Goal: Information Seeking & Learning: Learn about a topic

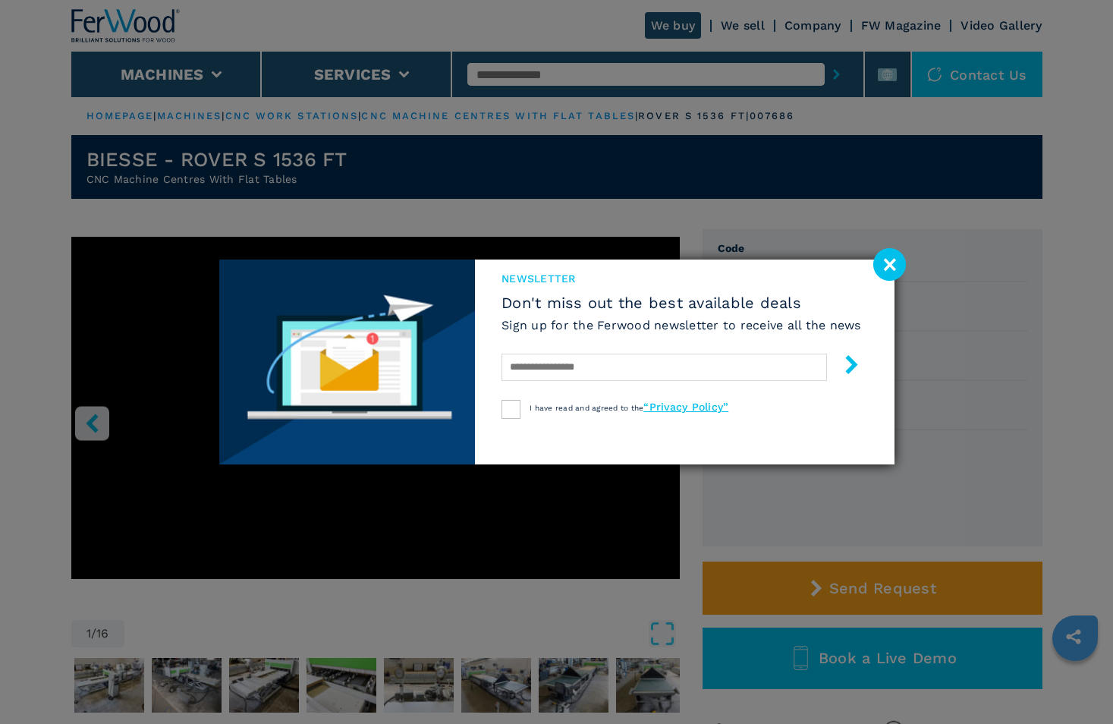
click at [888, 263] on image at bounding box center [890, 264] width 33 height 33
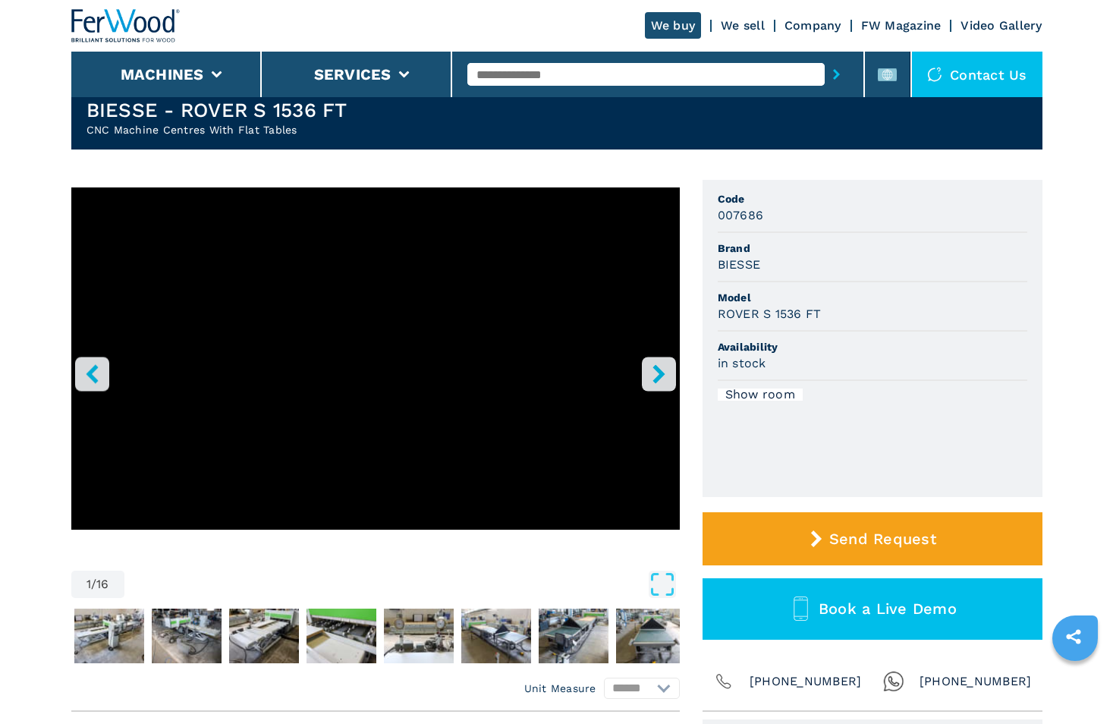
scroll to position [76, 0]
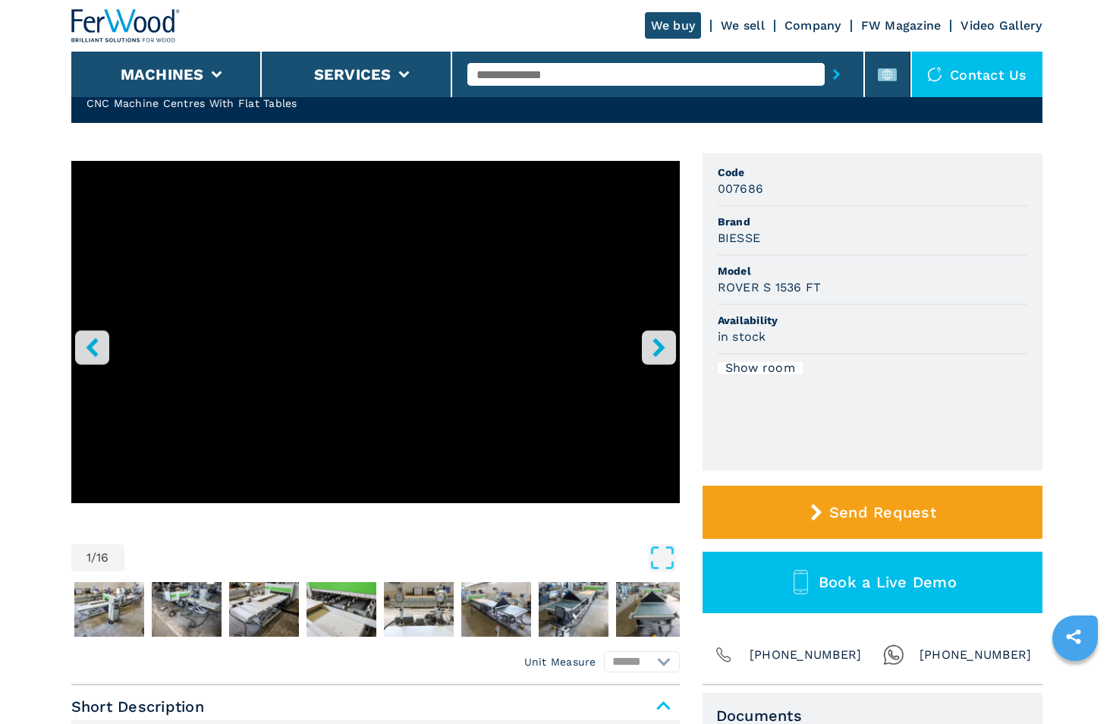
click at [662, 347] on icon "right-button" at bounding box center [659, 347] width 12 height 19
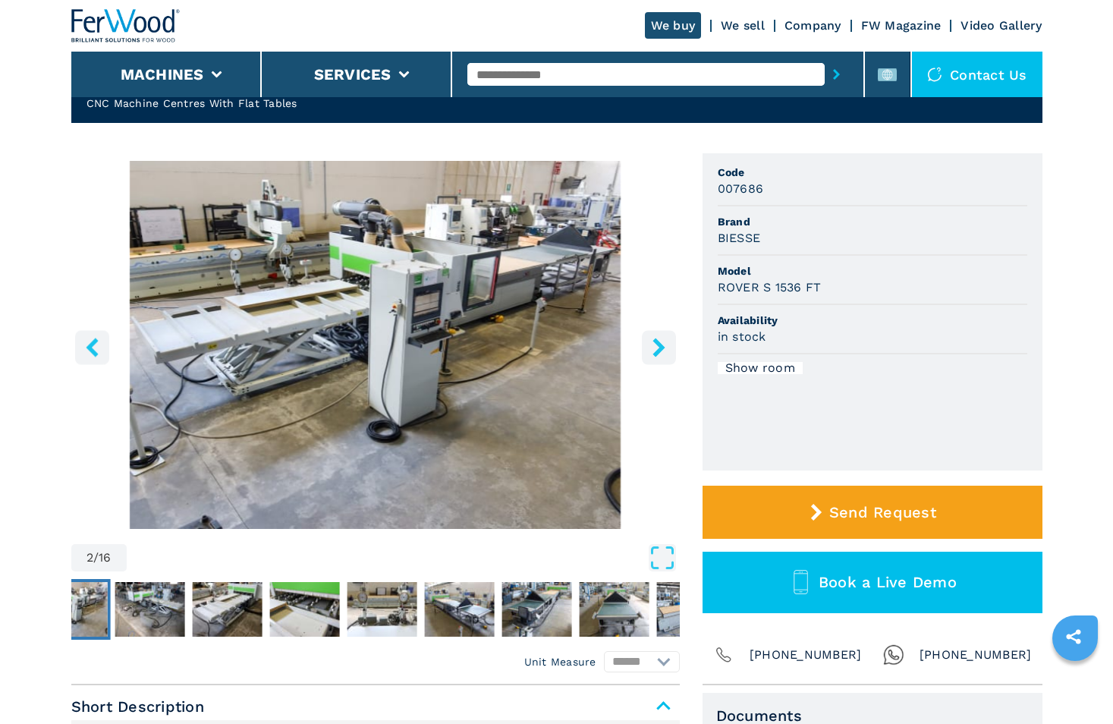
click at [662, 347] on icon "right-button" at bounding box center [659, 347] width 12 height 19
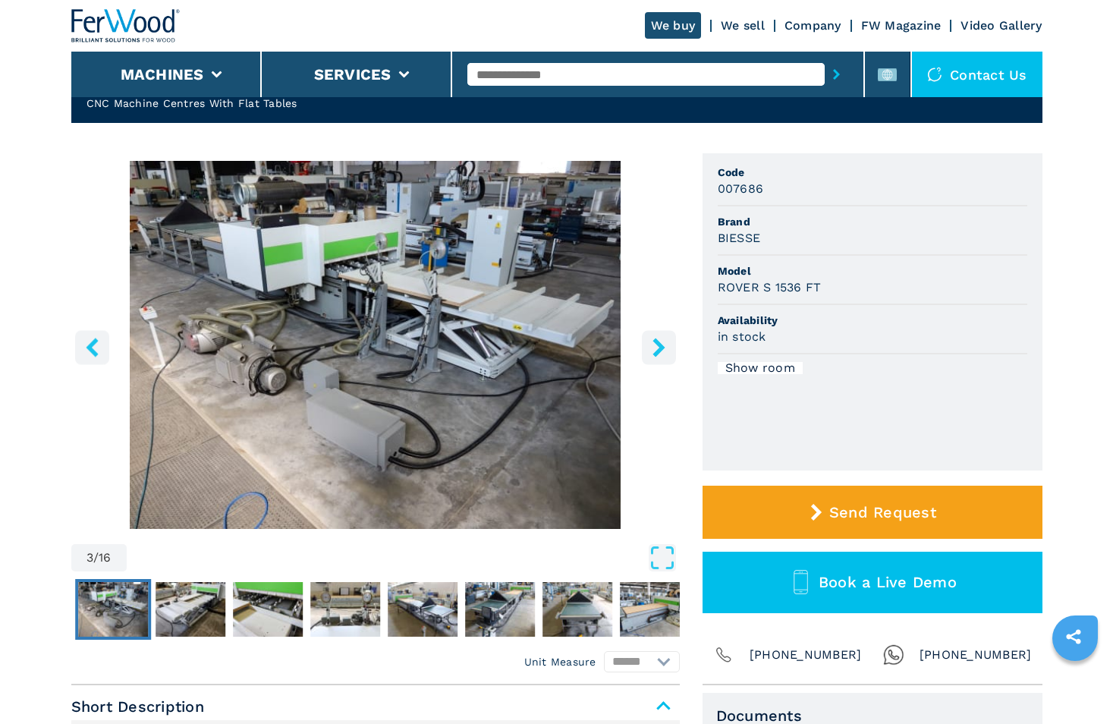
click at [657, 348] on icon "right-button" at bounding box center [659, 347] width 19 height 19
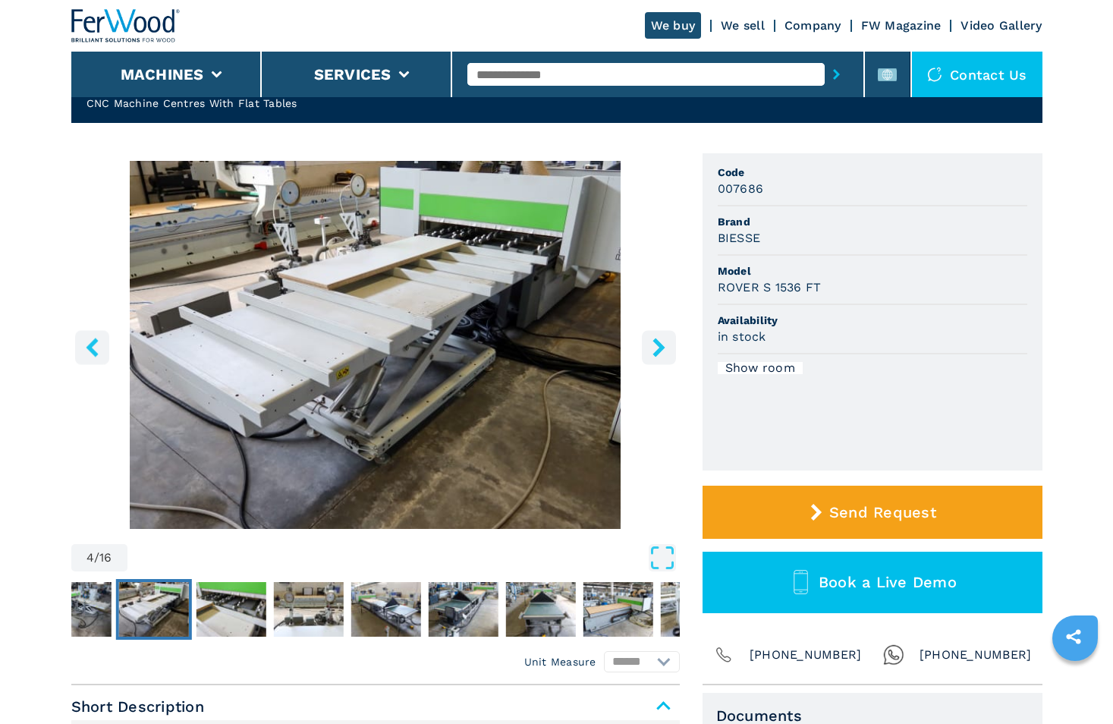
click at [657, 348] on icon "right-button" at bounding box center [659, 347] width 19 height 19
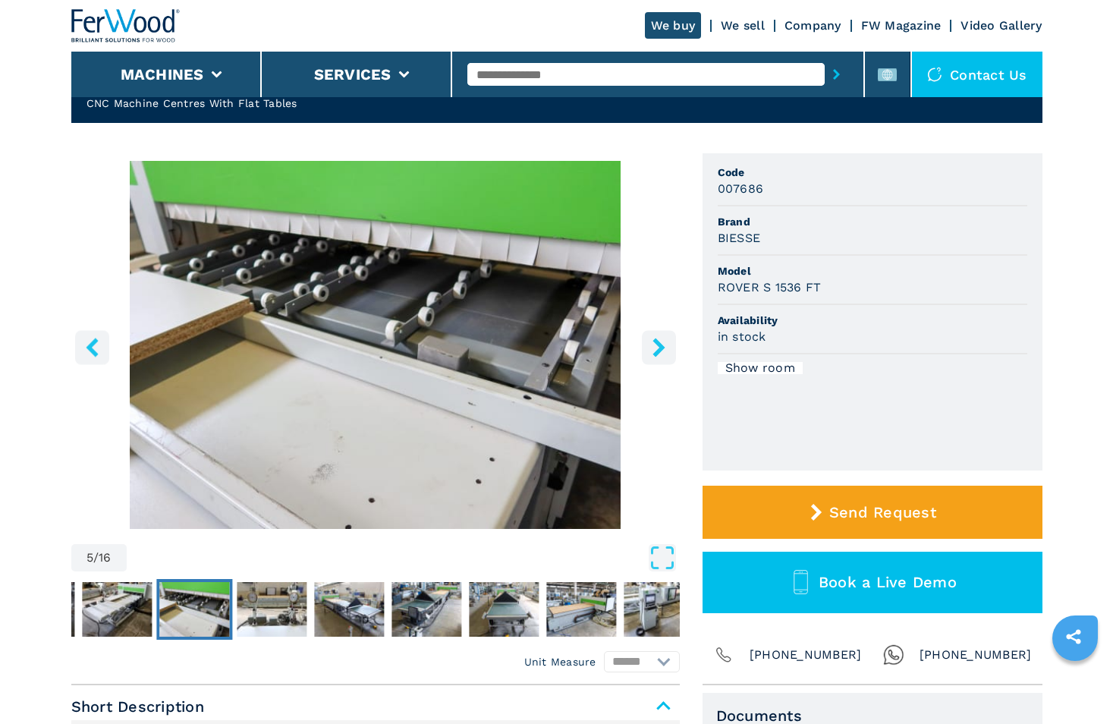
click at [657, 348] on icon "right-button" at bounding box center [659, 347] width 19 height 19
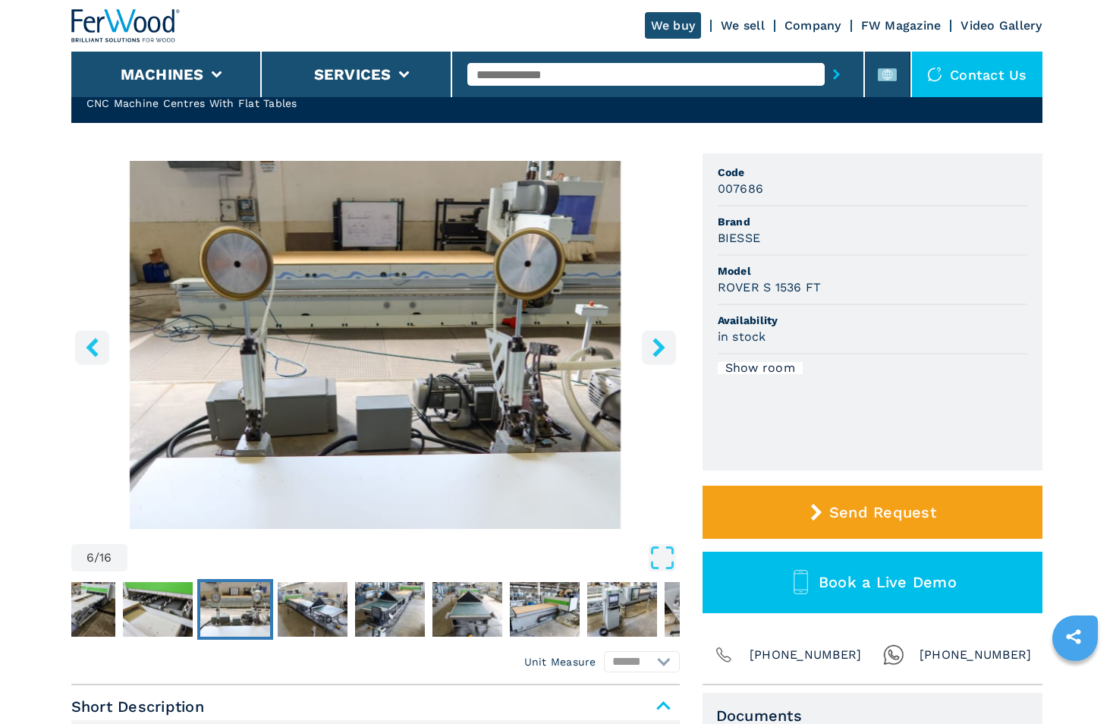
click at [657, 348] on icon "right-button" at bounding box center [659, 347] width 19 height 19
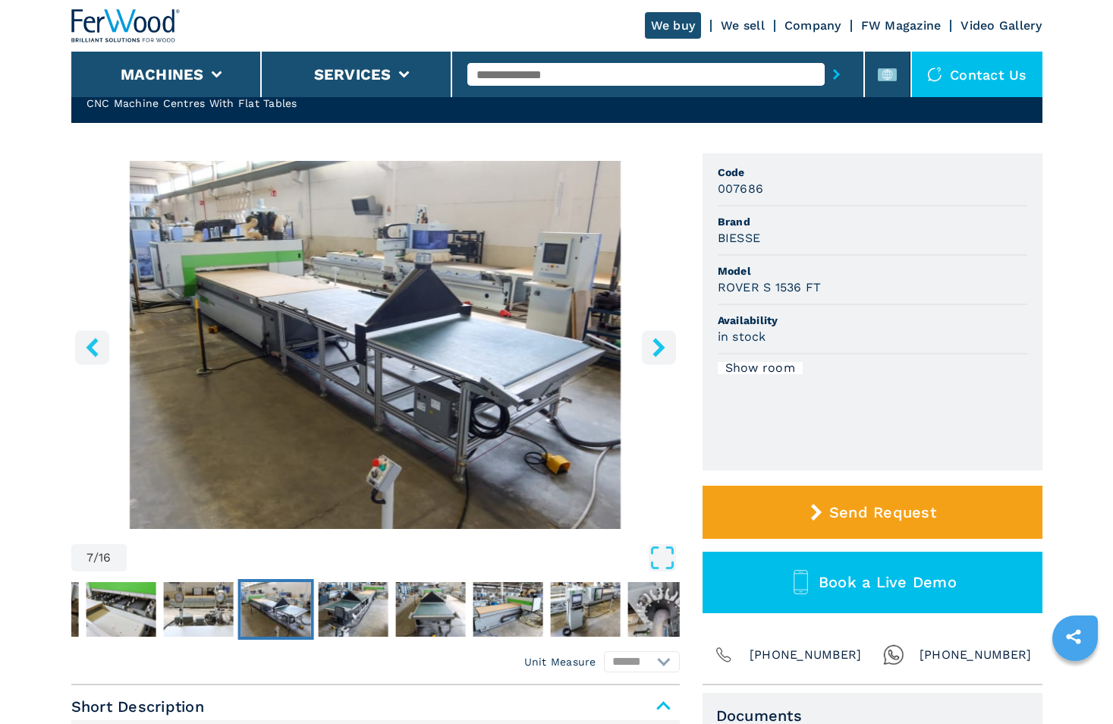
click at [657, 348] on icon "right-button" at bounding box center [659, 347] width 19 height 19
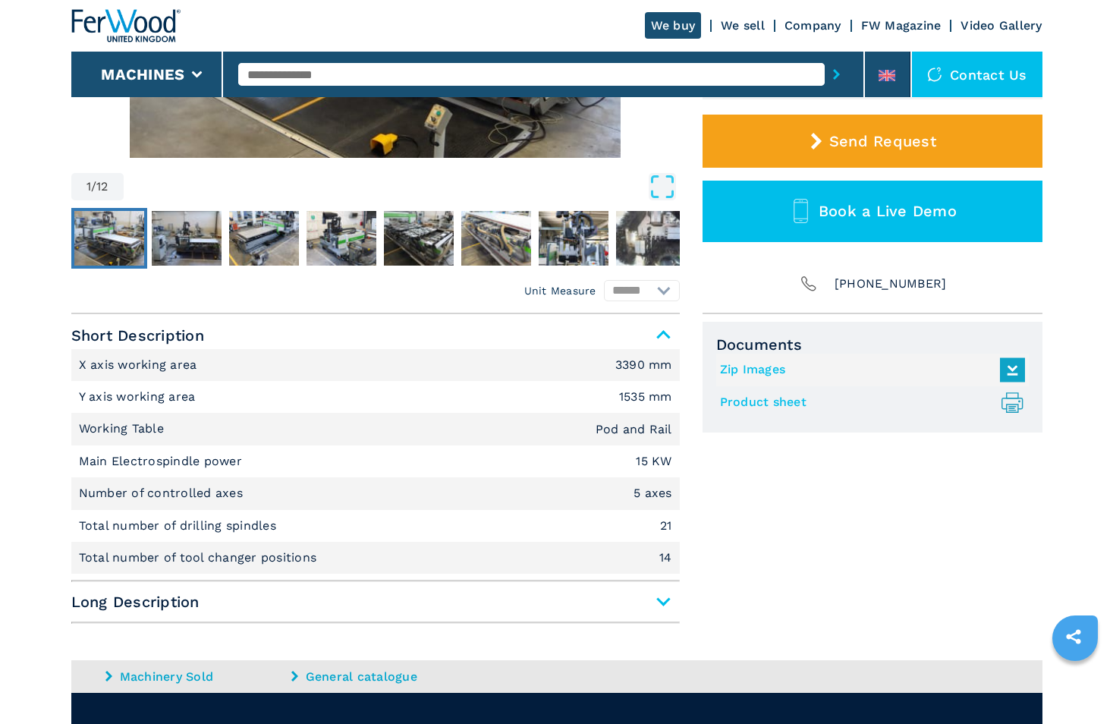
scroll to position [455, 0]
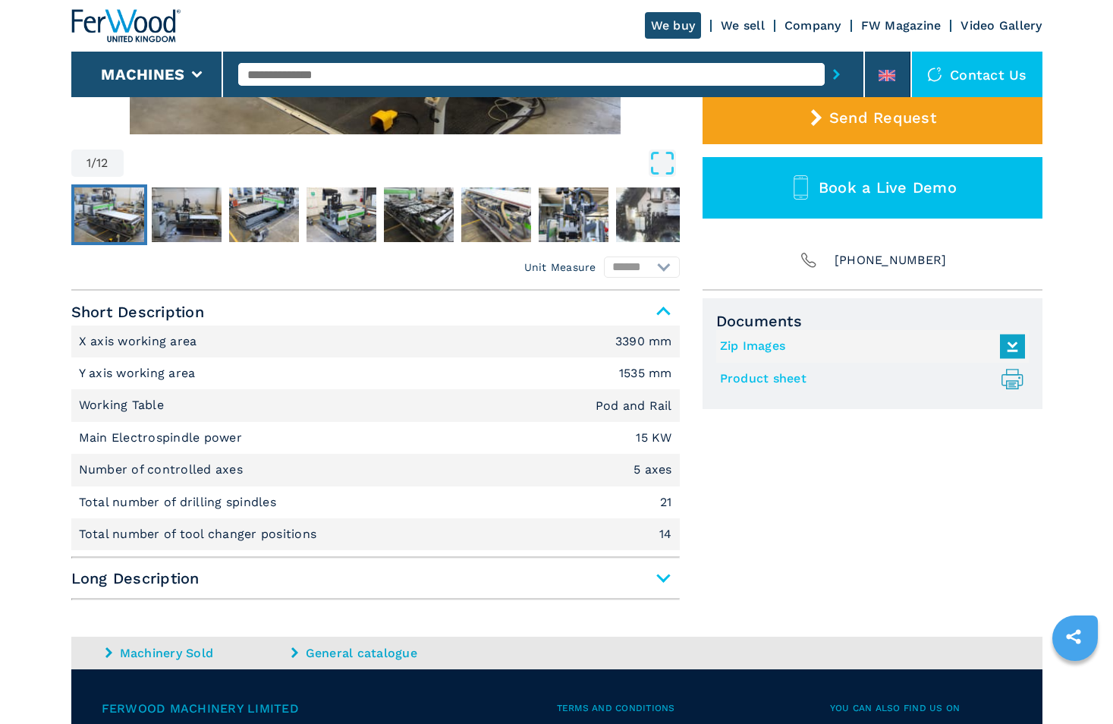
click at [663, 580] on span "Long Description" at bounding box center [375, 578] width 609 height 27
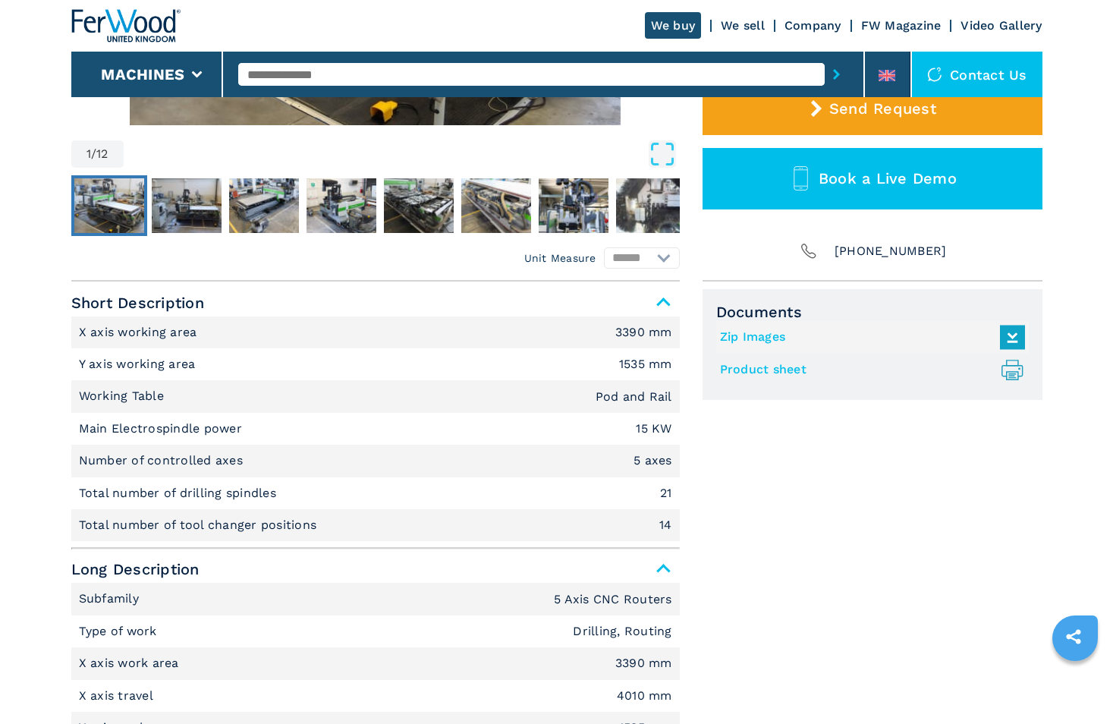
scroll to position [86, 0]
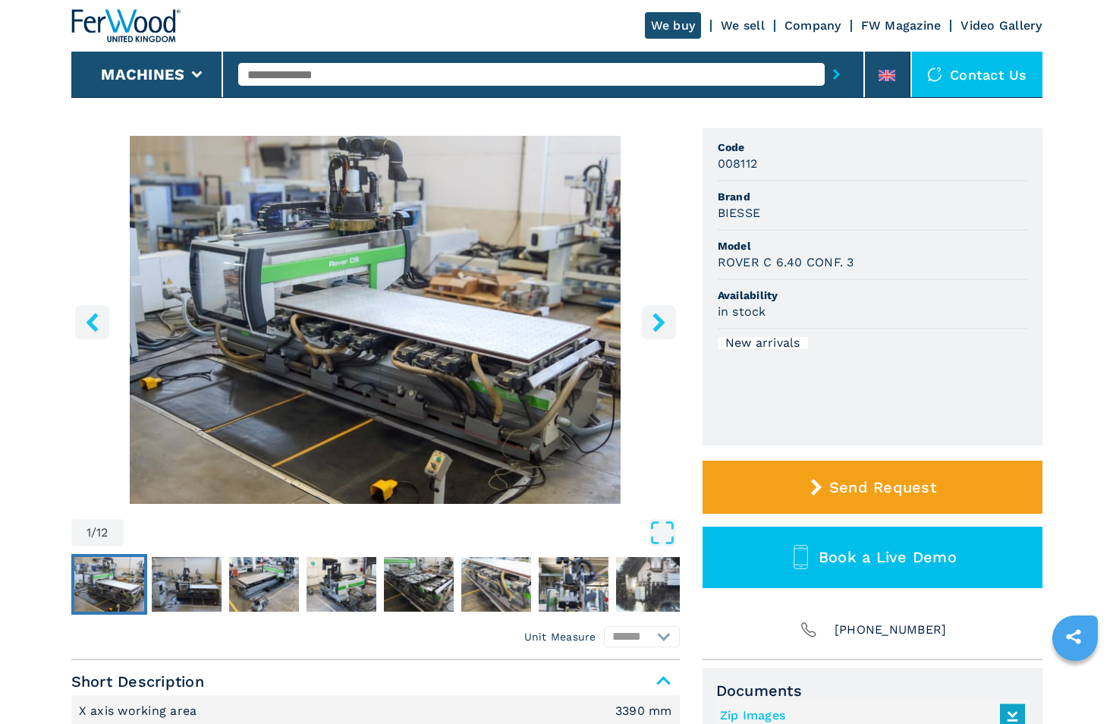
click at [647, 330] on button "right-button" at bounding box center [659, 322] width 34 height 34
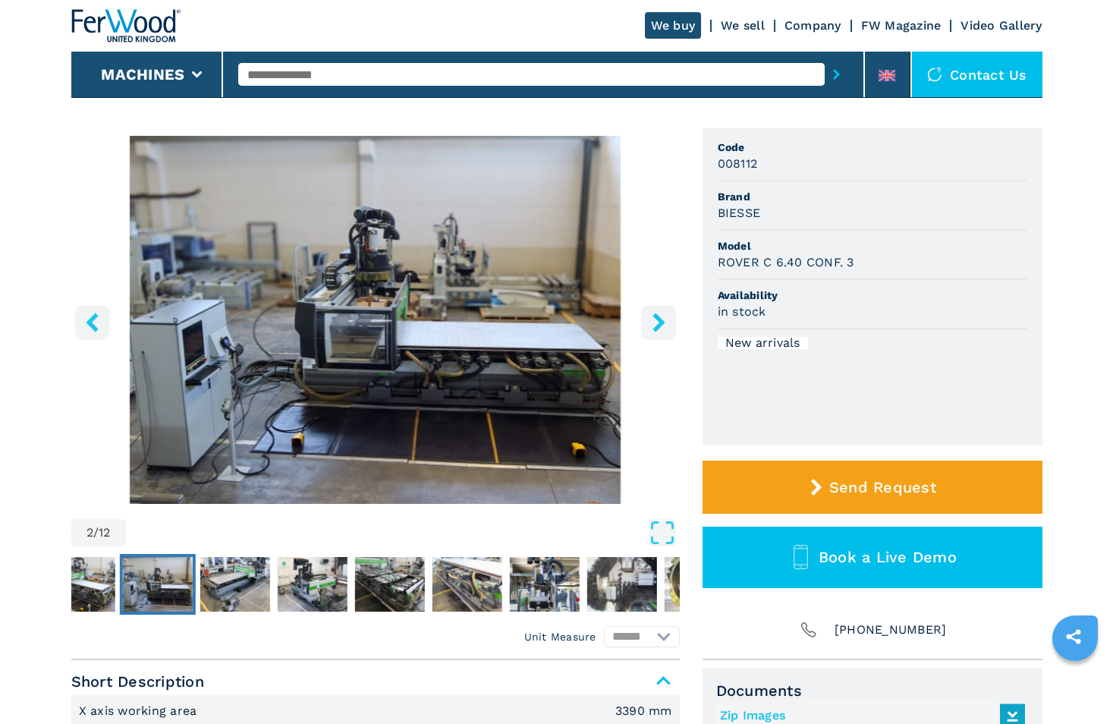
click at [656, 317] on icon "right-button" at bounding box center [659, 322] width 12 height 19
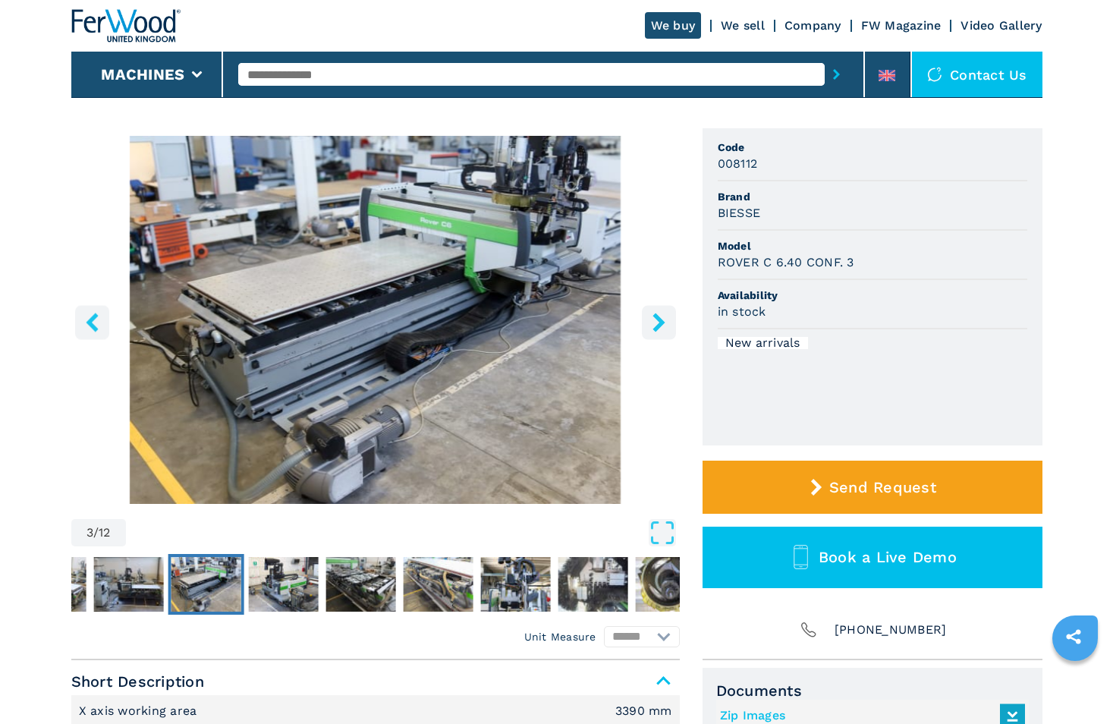
click at [656, 317] on icon "right-button" at bounding box center [659, 322] width 12 height 19
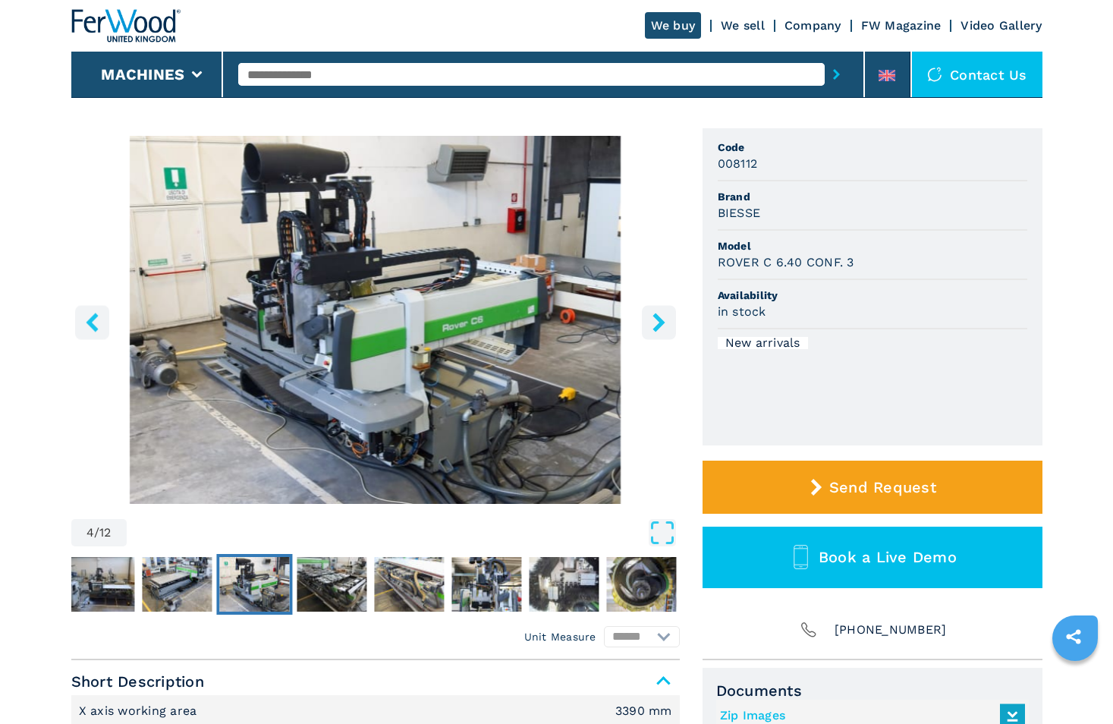
click at [656, 317] on icon "right-button" at bounding box center [659, 322] width 12 height 19
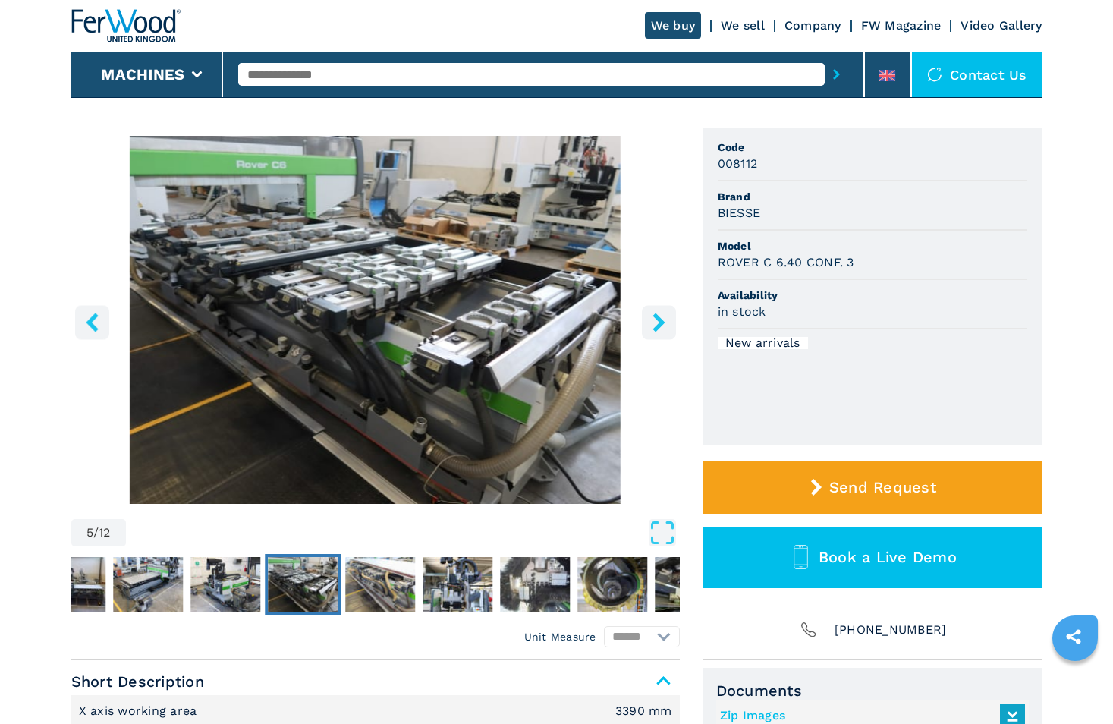
click at [656, 317] on icon "right-button" at bounding box center [659, 322] width 12 height 19
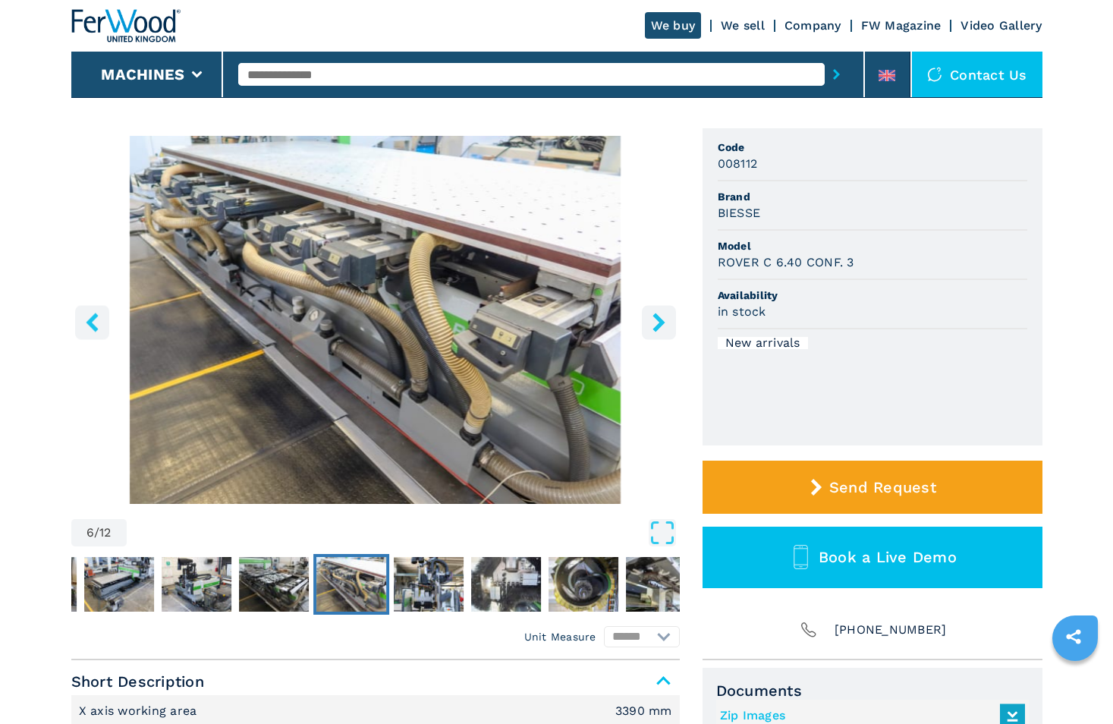
click at [656, 317] on icon "right-button" at bounding box center [659, 322] width 12 height 19
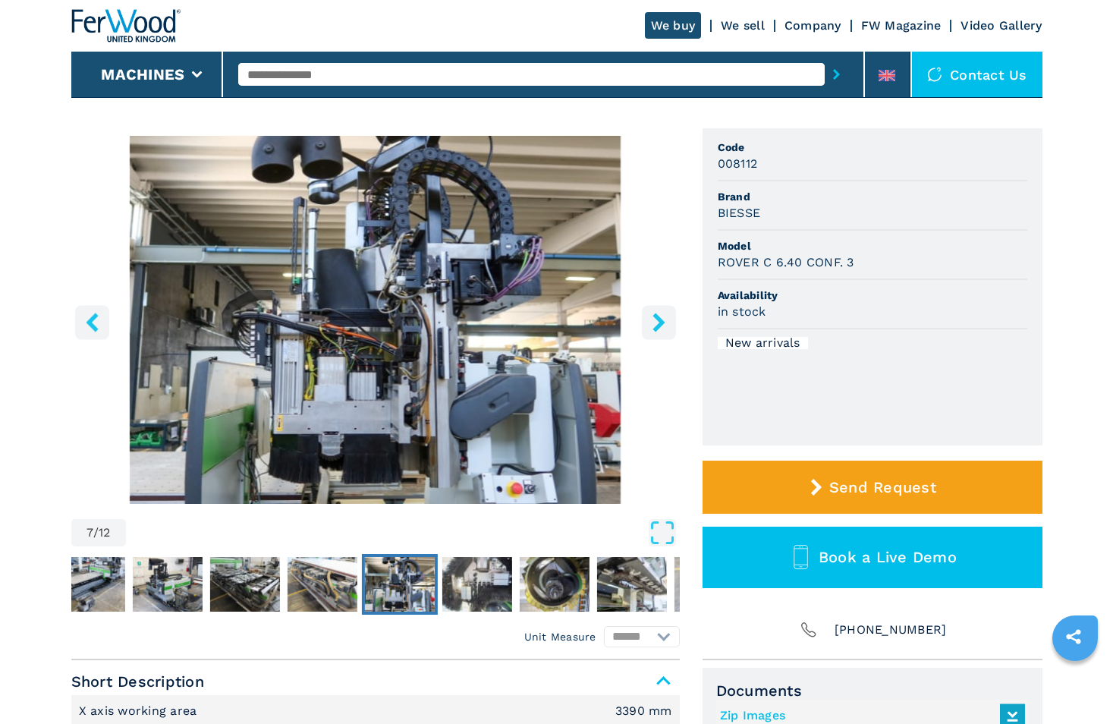
click at [656, 317] on icon "right-button" at bounding box center [659, 322] width 12 height 19
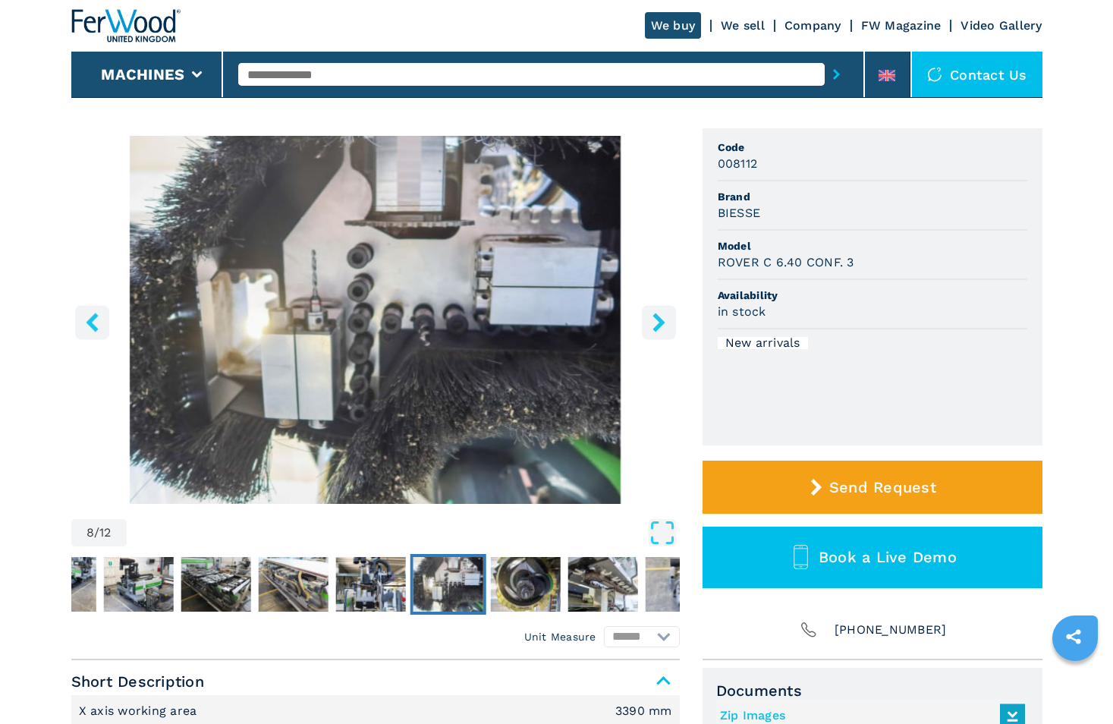
click at [656, 317] on icon "right-button" at bounding box center [659, 322] width 12 height 19
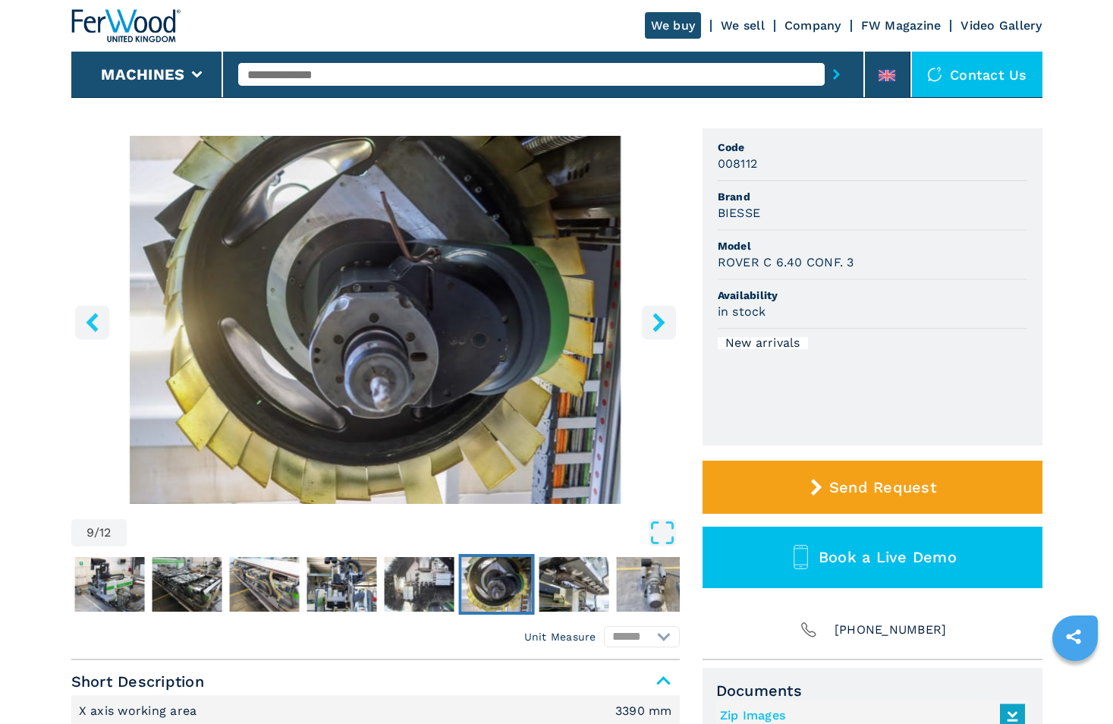
click at [656, 317] on icon "right-button" at bounding box center [659, 322] width 12 height 19
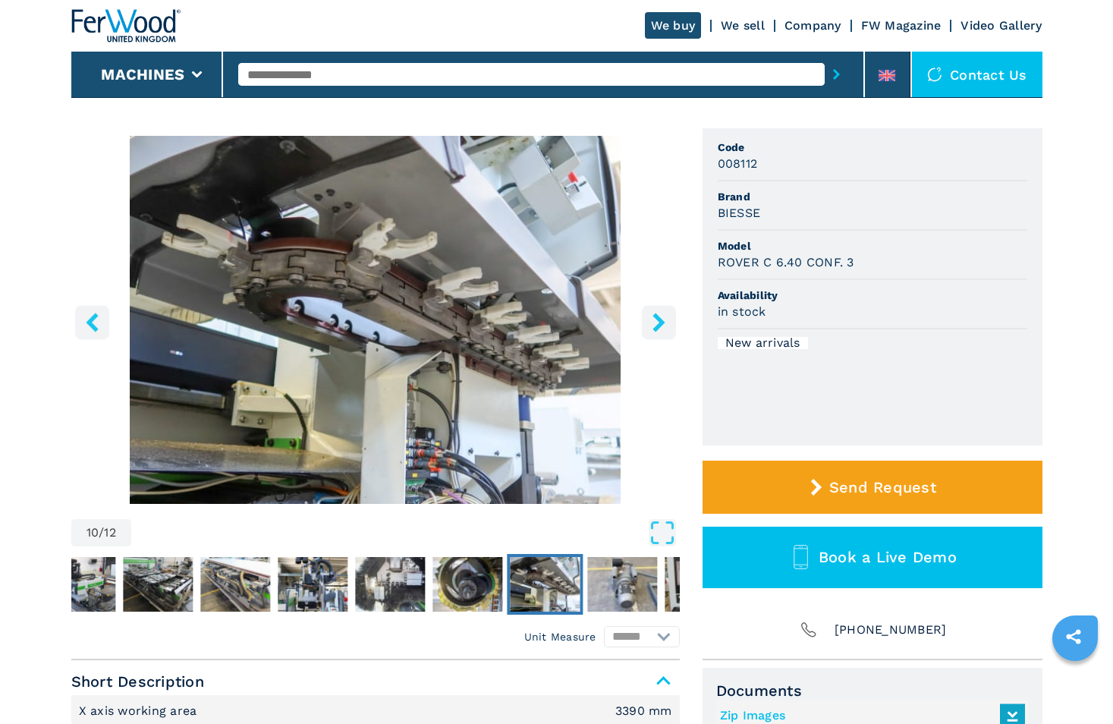
click at [95, 326] on icon "left-button" at bounding box center [92, 322] width 19 height 19
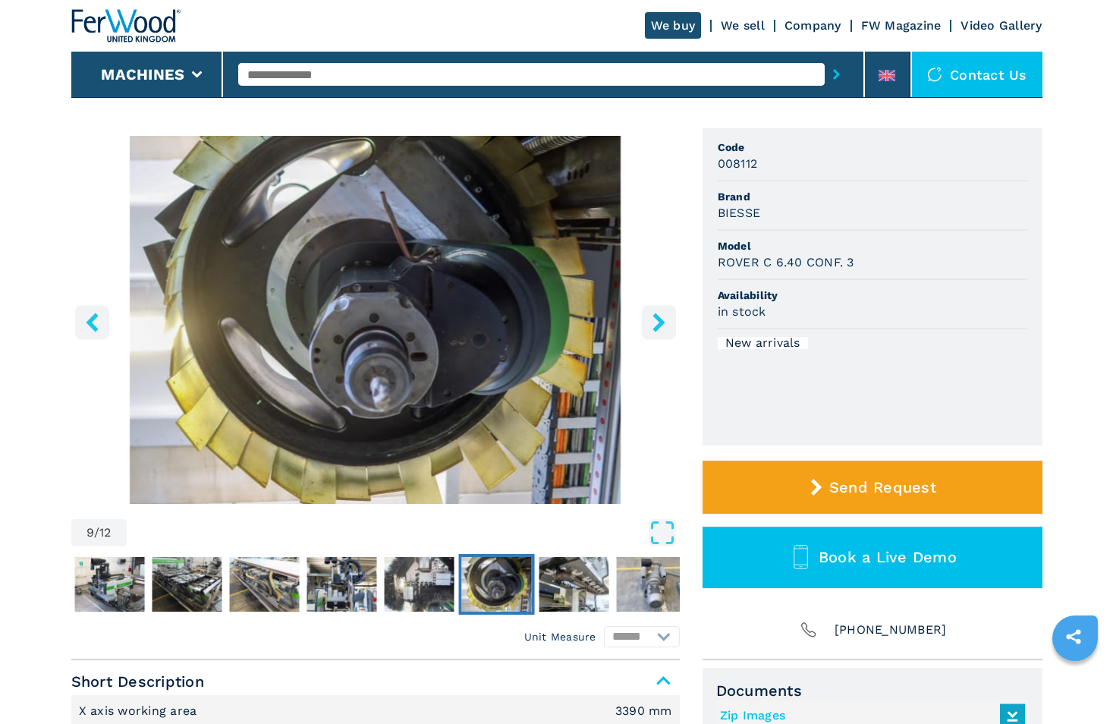
click at [657, 319] on icon "right-button" at bounding box center [659, 322] width 12 height 19
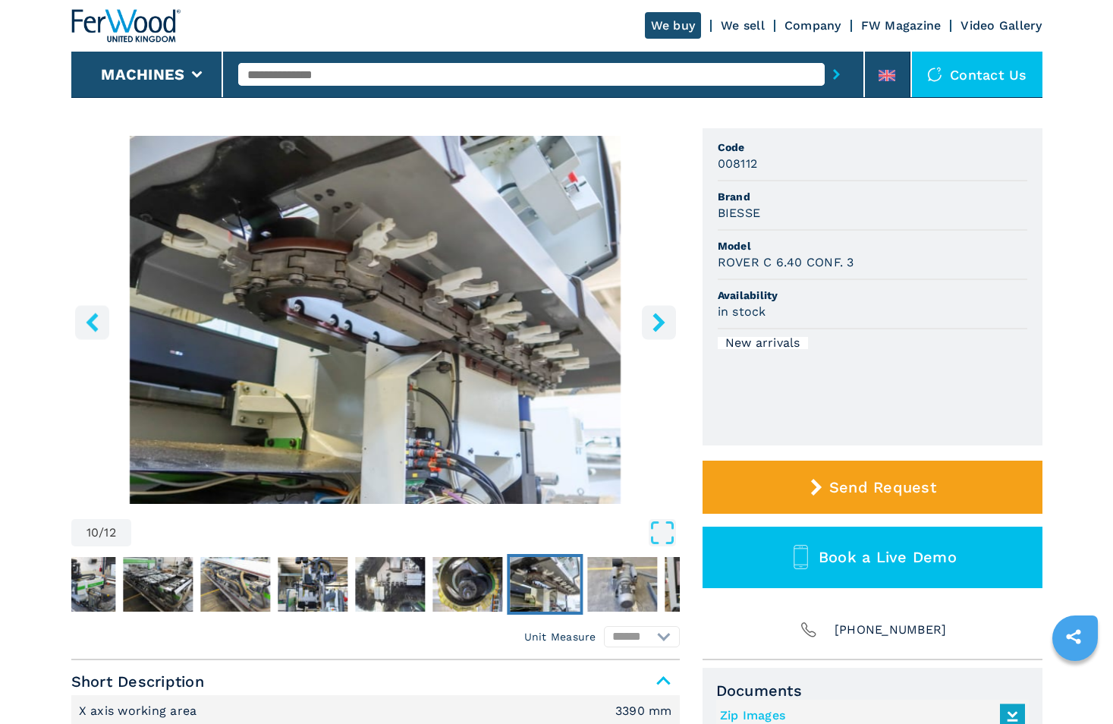
click at [657, 319] on icon "right-button" at bounding box center [659, 322] width 12 height 19
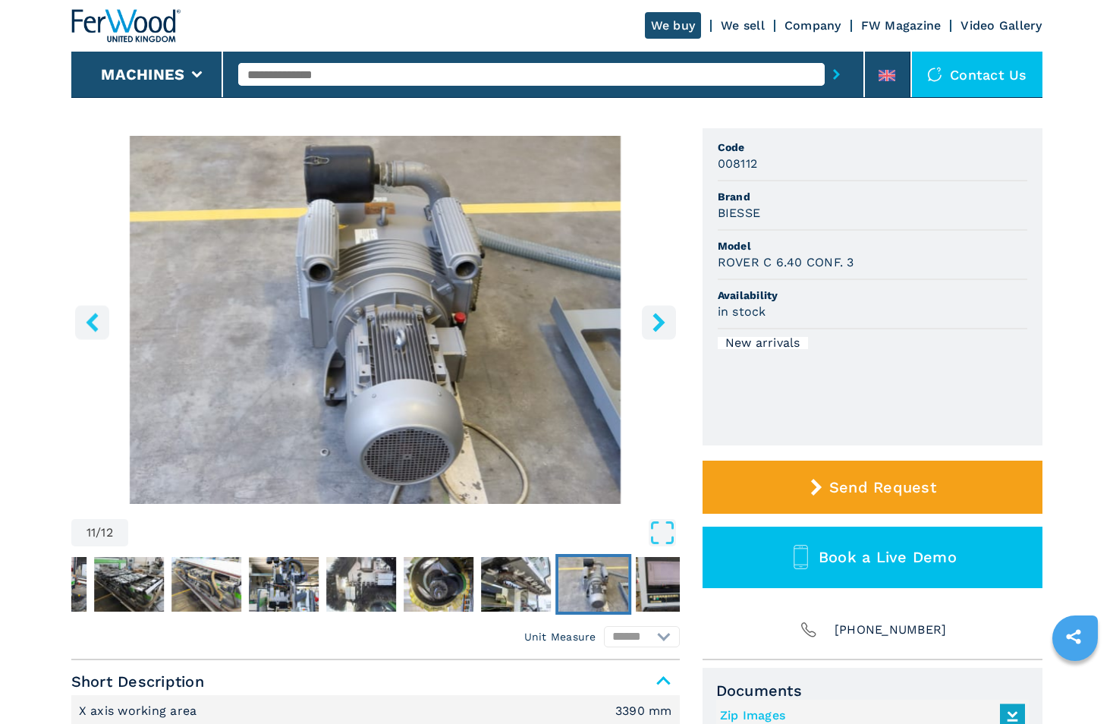
click at [657, 319] on icon "right-button" at bounding box center [659, 322] width 12 height 19
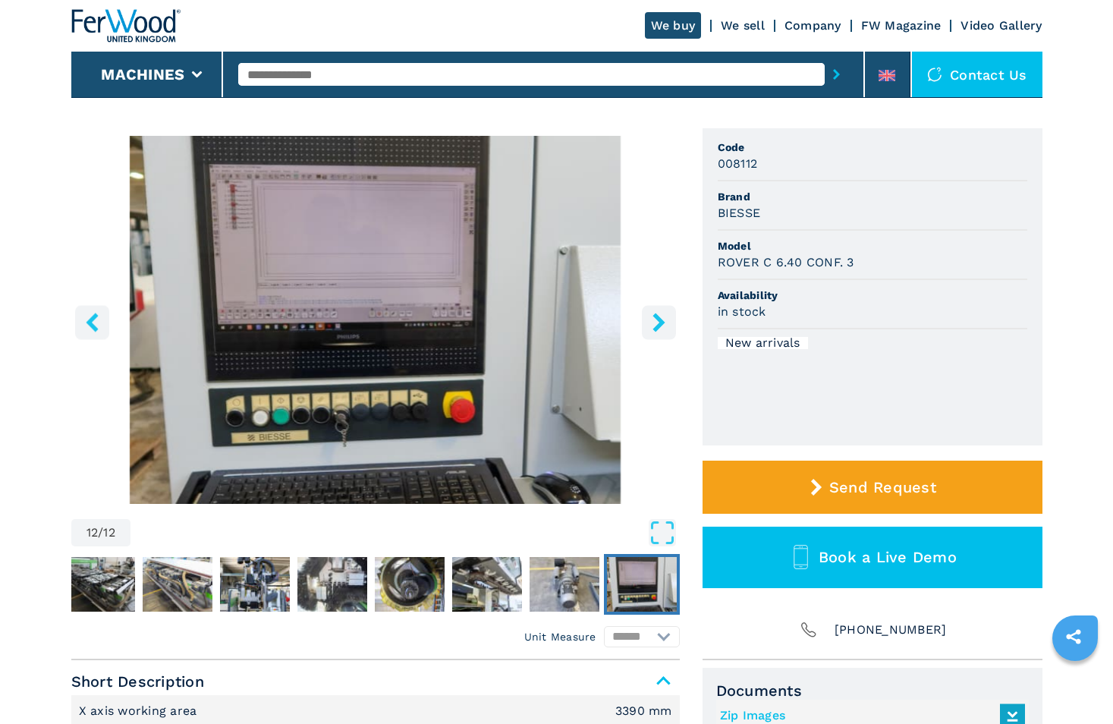
click at [657, 319] on icon "right-button" at bounding box center [659, 322] width 12 height 19
